Goal: Complete application form

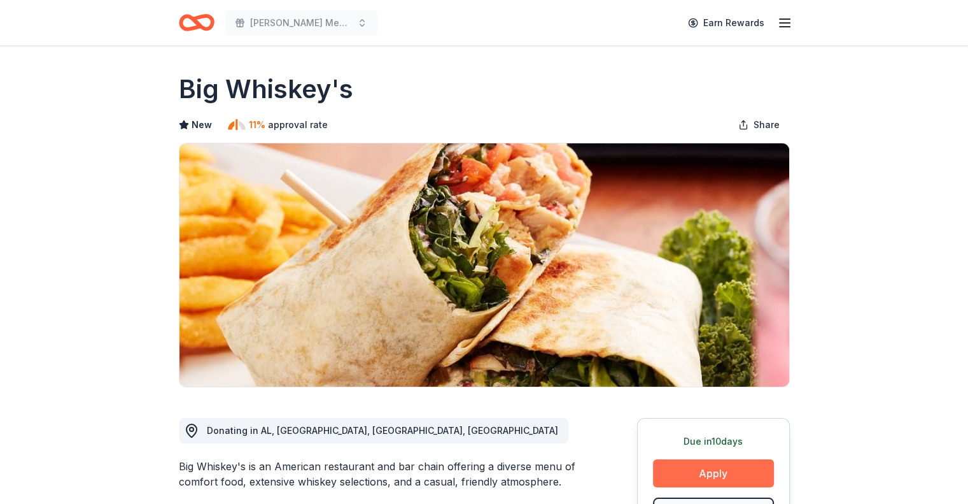
click at [693, 461] on button "Apply" at bounding box center [713, 473] width 121 height 28
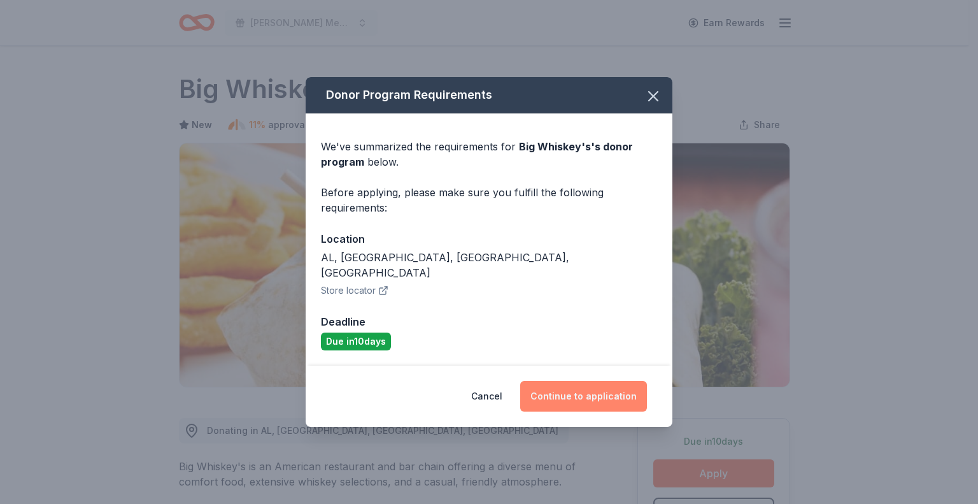
click at [591, 393] on button "Continue to application" at bounding box center [583, 396] width 127 height 31
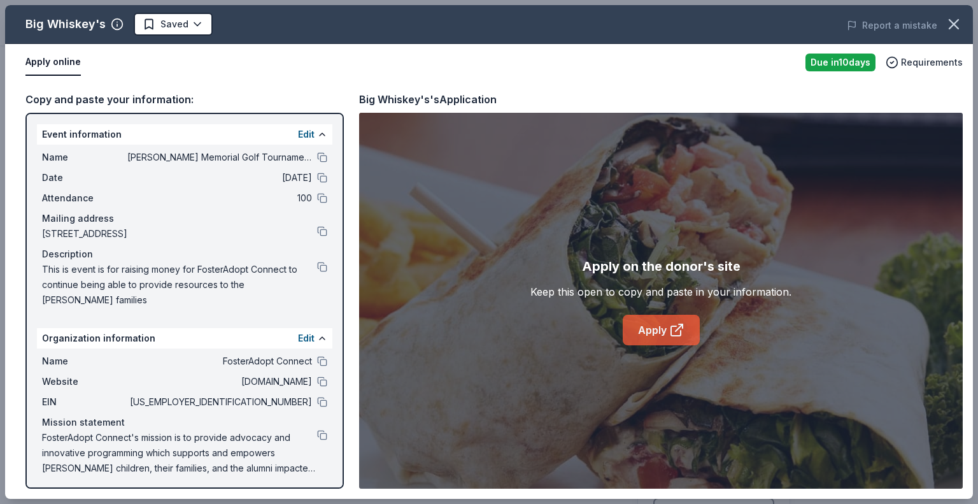
click at [657, 327] on link "Apply" at bounding box center [661, 329] width 77 height 31
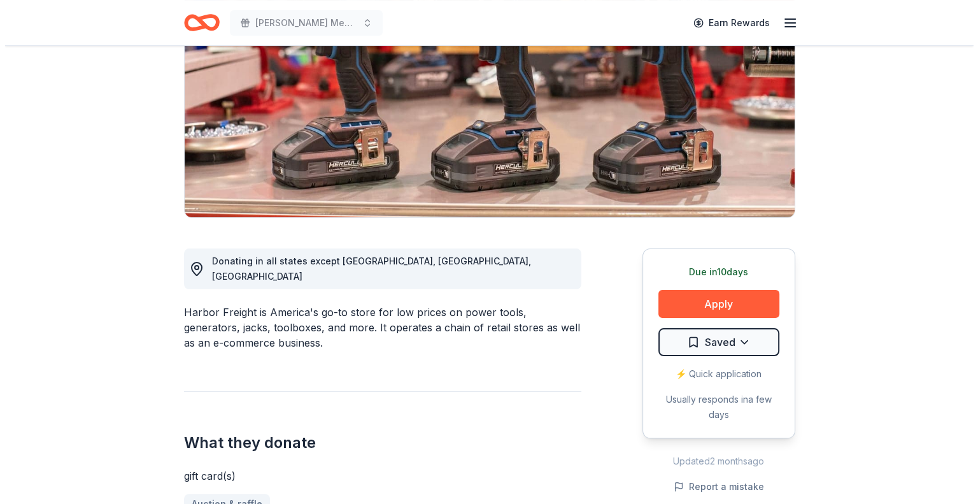
scroll to position [178, 0]
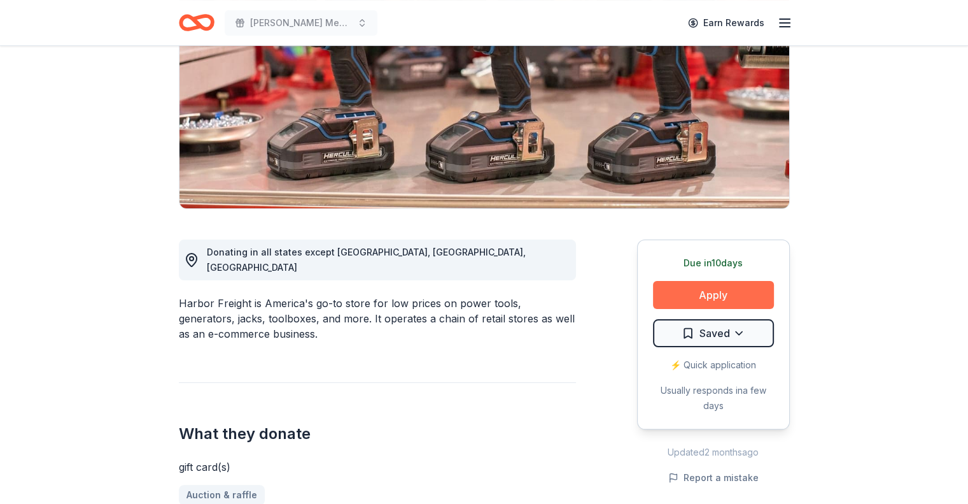
click at [703, 295] on button "Apply" at bounding box center [713, 295] width 121 height 28
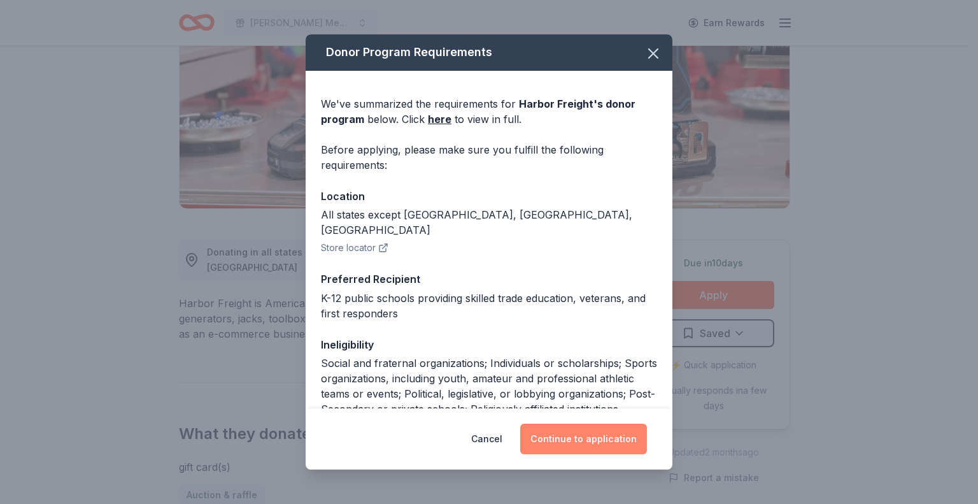
click at [603, 438] on button "Continue to application" at bounding box center [583, 438] width 127 height 31
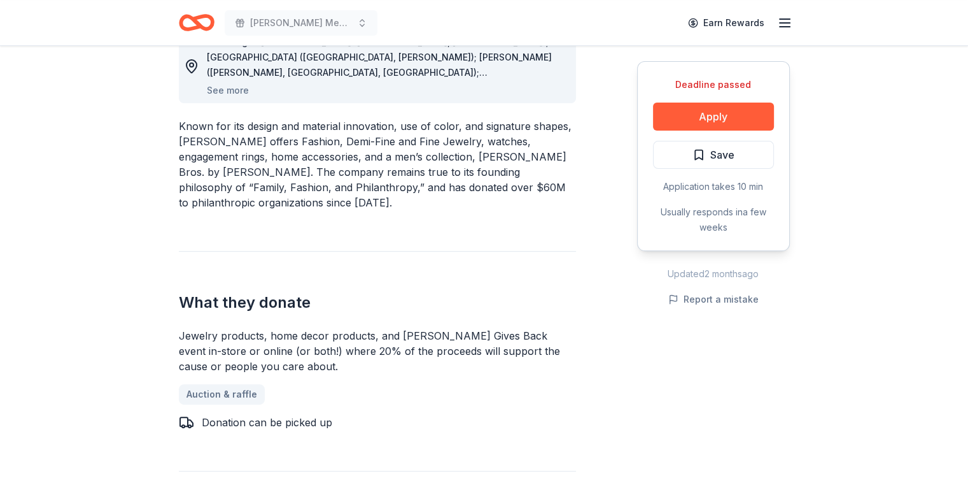
scroll to position [407, 0]
